Goal: Task Accomplishment & Management: Manage account settings

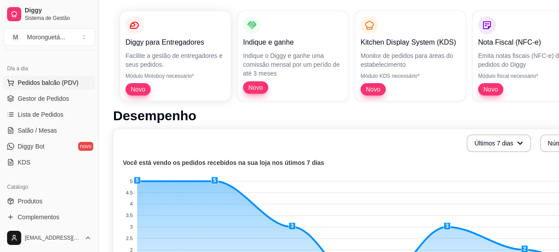
scroll to position [133, 0]
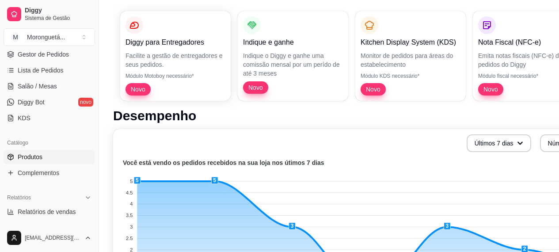
click at [20, 160] on span "Produtos" at bounding box center [30, 156] width 25 height 9
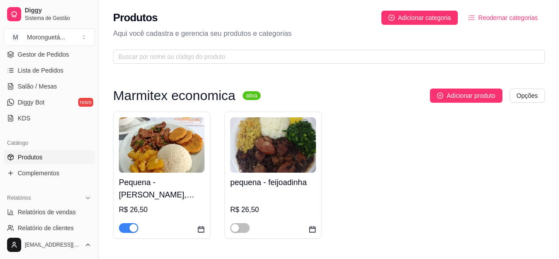
click at [137, 155] on img at bounding box center [162, 144] width 86 height 55
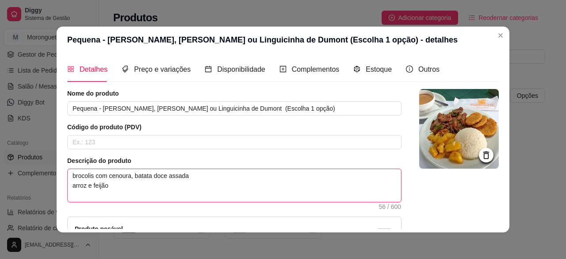
drag, startPoint x: 191, startPoint y: 175, endPoint x: 69, endPoint y: 178, distance: 122.0
click at [69, 178] on textarea "brocolis com cenoura, batata doce assada arroz e feijão" at bounding box center [234, 185] width 333 height 33
type textarea "B arroz e feijão"
type textarea "BA arroz e feijão"
type textarea "BAT arroz e feijão"
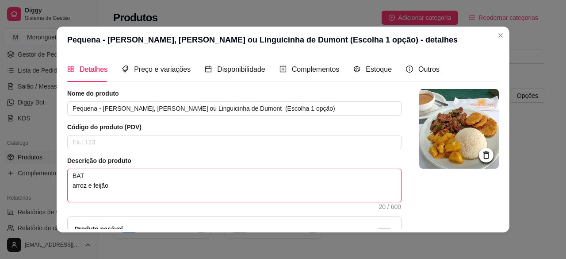
type textarea "BATA arroz e feijão"
type textarea "BAT arroz e feijão"
type textarea "BA arroz e feijão"
type textarea "B arroz e feijão"
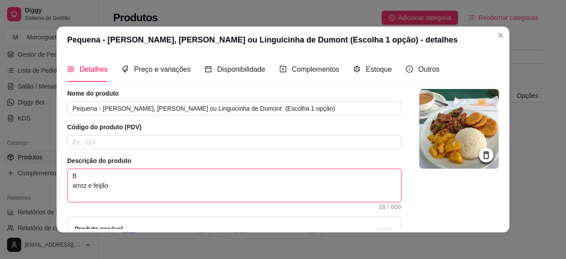
type textarea "arroz e feijão"
type textarea "b arroz e feijão"
type textarea "ba arroz e feijão"
type textarea "bat arroz e feijão"
type textarea "bata arroz e feijão"
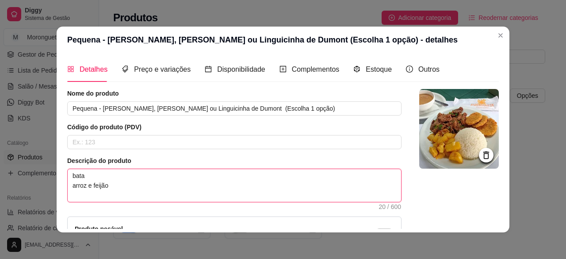
type textarea "batat arroz e feijão"
type textarea "batata arroz e feijão"
type textarea "batata f arroz e feijão"
type textarea "batata fr arroz e feijão"
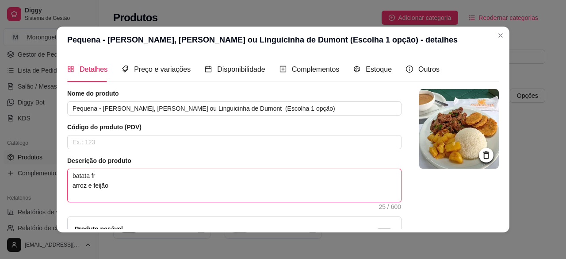
type textarea "batata fri arroz e feijão"
type textarea "batata frit arroz e feijão"
type textarea "batata frita arroz e feijão"
type textarea "batata frita e arroz e feijão"
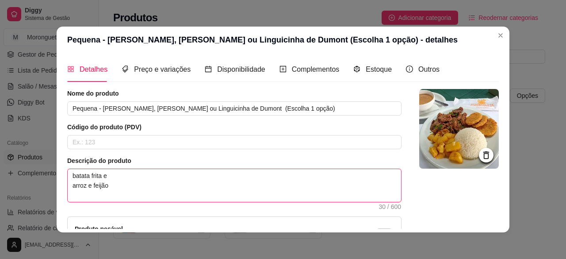
type textarea "batata frita e arroz e feijão"
type textarea "batata frita e a arroz e feijão"
type textarea "batata frita e ab arroz e feijão"
type textarea "batata frita e abo arroz e feijão"
type textarea "batata frita e abob arroz e feijão"
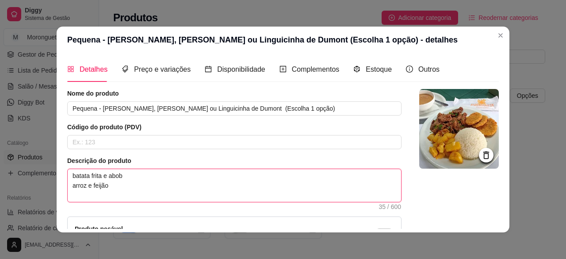
type textarea "batata frita e abobr arroz e feijão"
type textarea "batata frita e abobri arroz e feijão"
type textarea "batata frita e abobrin arroz e feijão"
type textarea "batata frita e abobrinh arroz e feijão"
type textarea "batata frita e abobrinha arroz e feijão"
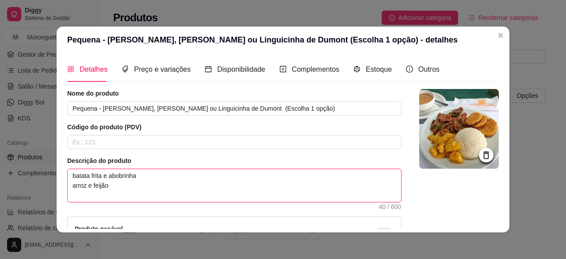
drag, startPoint x: 69, startPoint y: 175, endPoint x: 133, endPoint y: 173, distance: 64.1
click at [133, 173] on textarea "batata frita e abobrinha arroz e feijão" at bounding box center [234, 185] width 333 height 33
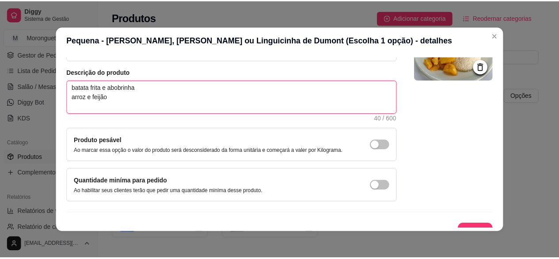
scroll to position [101, 0]
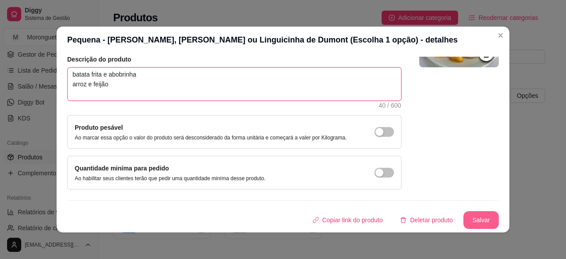
type textarea "batata frita e abobrinha arroz e feijão"
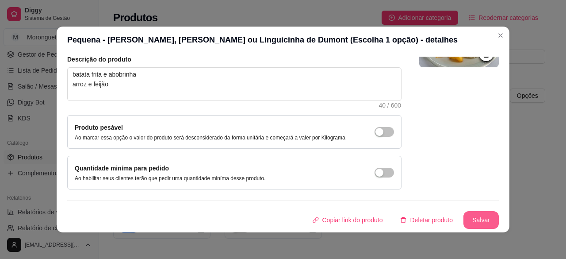
click at [473, 219] on button "Salvar" at bounding box center [480, 220] width 35 height 18
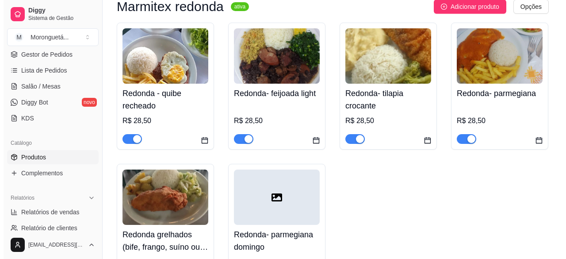
scroll to position [309, 0]
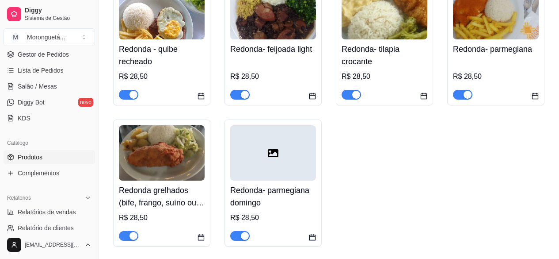
click at [169, 169] on img at bounding box center [162, 152] width 86 height 55
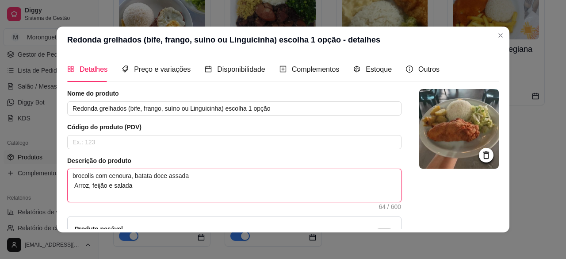
drag, startPoint x: 190, startPoint y: 178, endPoint x: 68, endPoint y: 175, distance: 121.6
click at [68, 175] on textarea "brocolis com cenoura, batata doce assada Arroz, feijão e salada" at bounding box center [234, 185] width 333 height 33
paste textarea "atata frita e abobrinh"
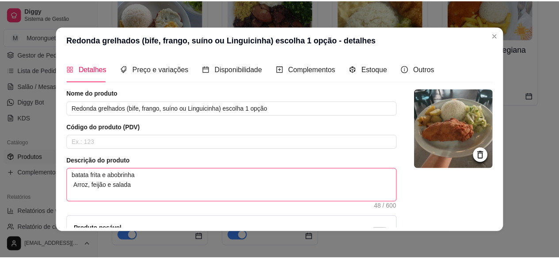
scroll to position [101, 0]
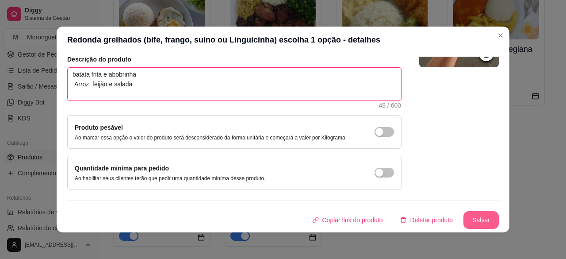
type textarea "batata frita e abobrinha Arroz, feijão e salada"
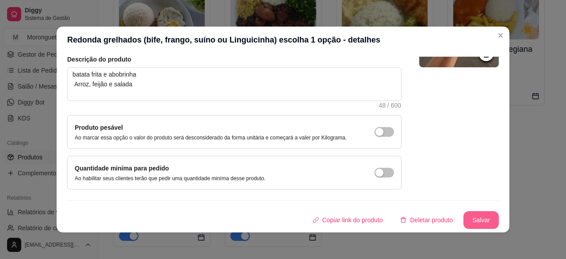
click at [465, 219] on button "Salvar" at bounding box center [480, 220] width 35 height 18
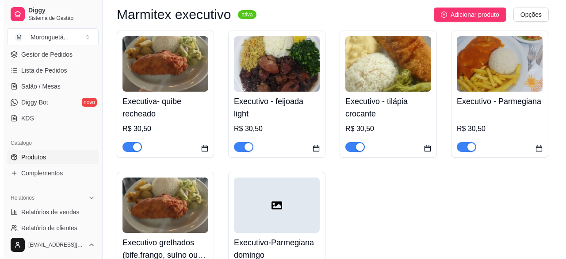
scroll to position [619, 0]
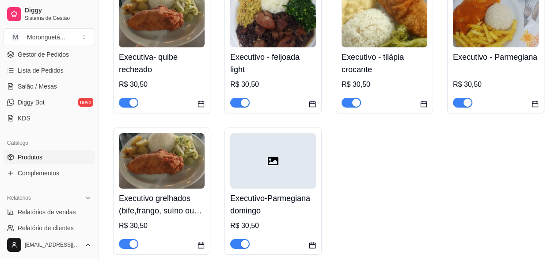
click at [165, 210] on h4 "Executivo grelhados (bife,frango, suíno ou Linguicinha) escolha 1 opção" at bounding box center [162, 204] width 86 height 25
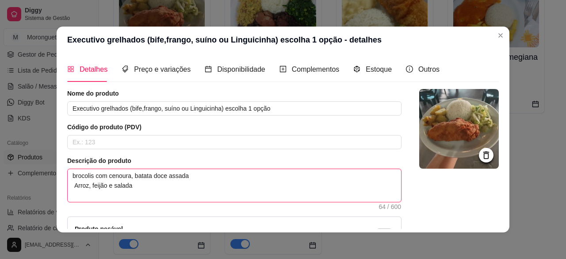
drag, startPoint x: 187, startPoint y: 173, endPoint x: 68, endPoint y: 179, distance: 119.0
click at [68, 179] on textarea "brocolis com cenoura, batata doce assada Arroz, feijão e salada" at bounding box center [234, 185] width 333 height 33
paste textarea "atata frita e abobrinh"
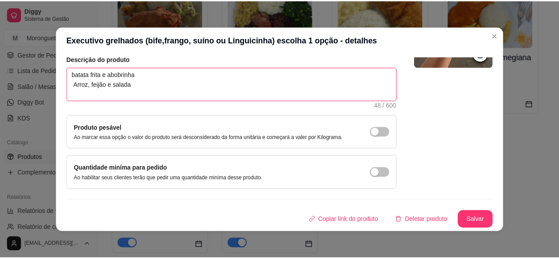
scroll to position [2, 0]
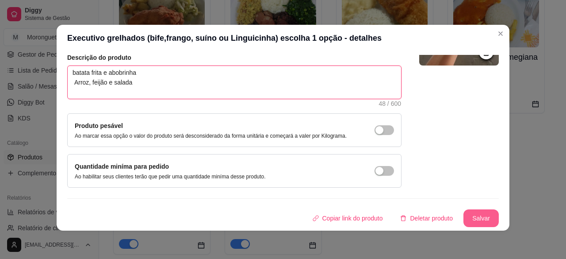
type textarea "batata frita e abobrinha Arroz, feijão e salada"
click at [479, 210] on button "Salvar" at bounding box center [481, 217] width 34 height 17
